Goal: Download file/media

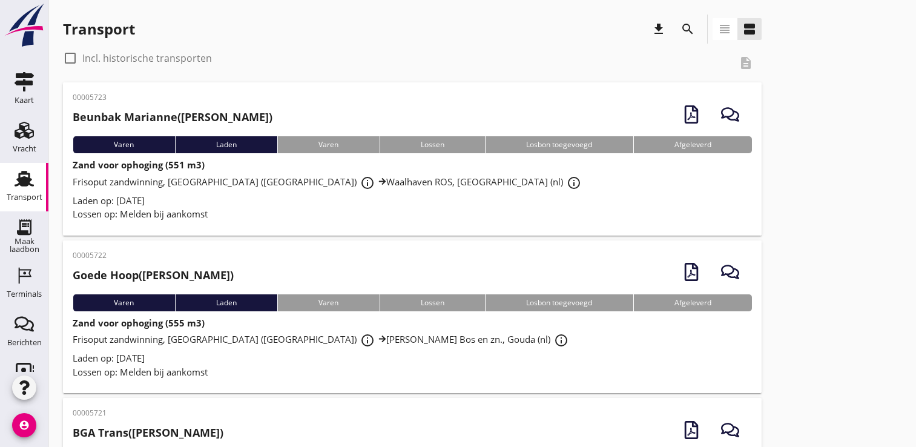
scroll to position [792, 0]
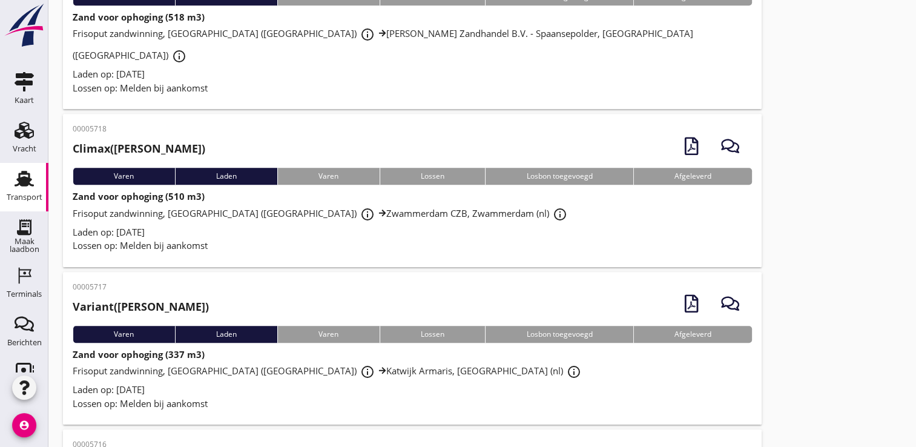
click at [1, 186] on link "Transport Transport" at bounding box center [24, 187] width 48 height 48
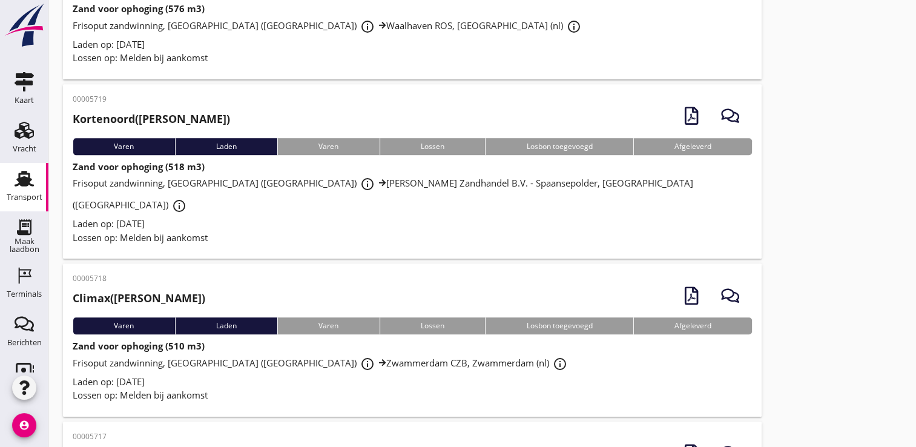
scroll to position [505, 0]
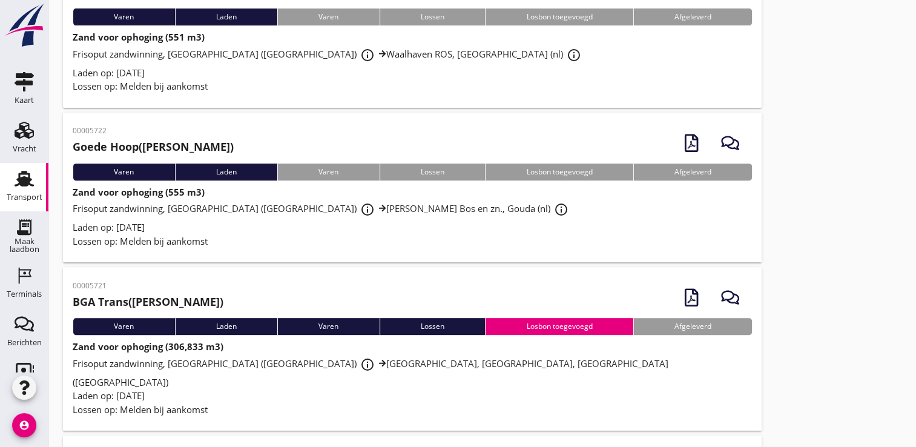
scroll to position [605, 0]
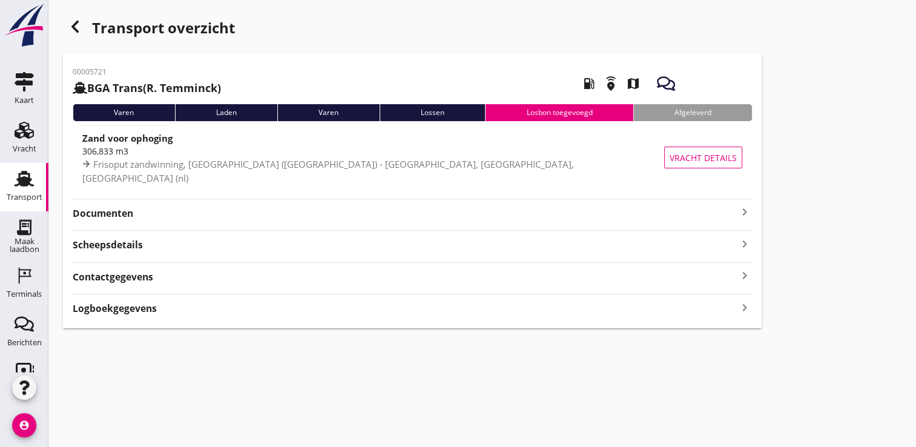
click at [268, 215] on strong "Documenten" at bounding box center [405, 213] width 665 height 14
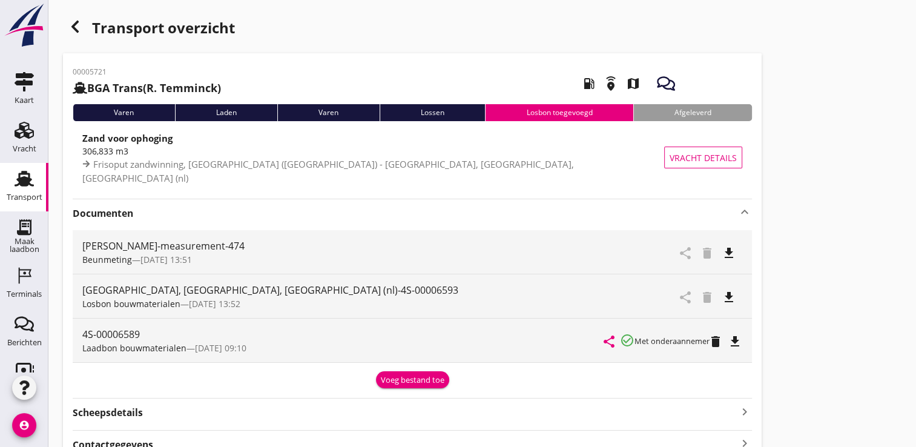
click at [740, 296] on div "file_download" at bounding box center [733, 296] width 18 height 15
click at [734, 296] on icon "file_download" at bounding box center [729, 297] width 15 height 15
